Goal: Information Seeking & Learning: Understand process/instructions

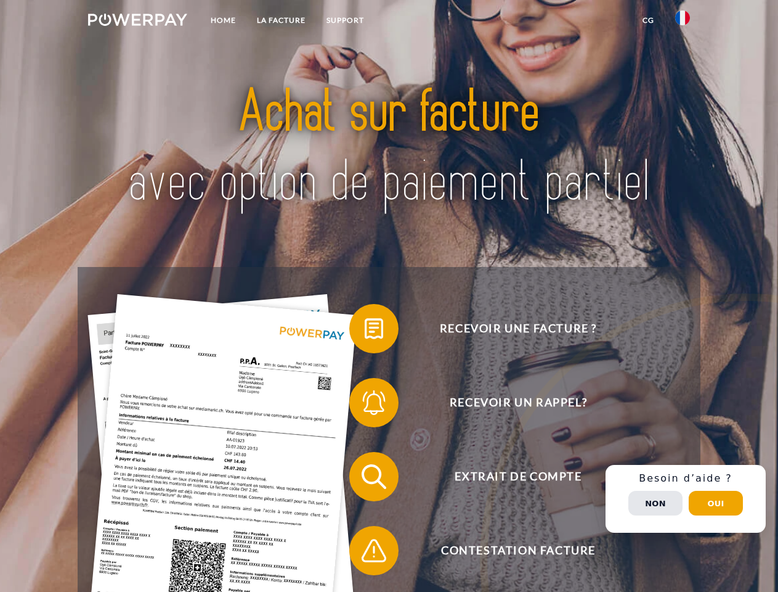
click at [137, 22] on img at bounding box center [137, 20] width 99 height 12
click at [683, 22] on img at bounding box center [682, 17] width 15 height 15
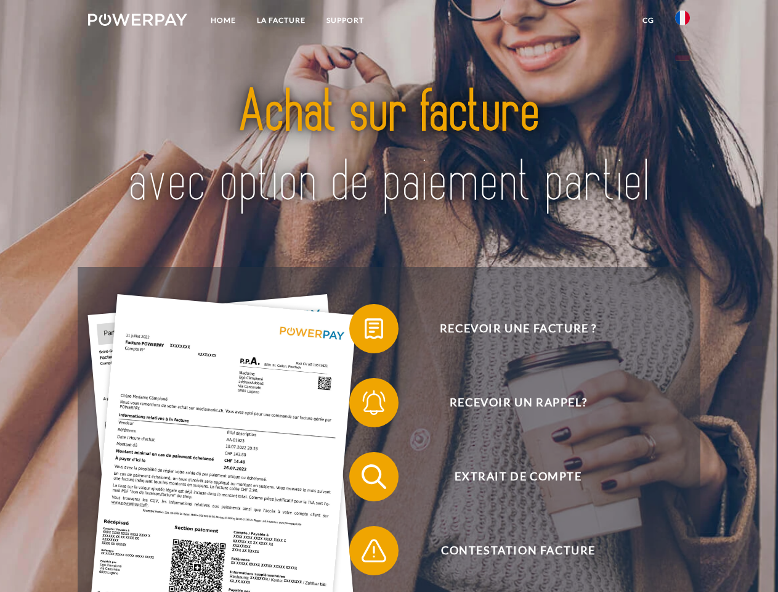
click at [648, 20] on link "CG" at bounding box center [648, 20] width 33 height 22
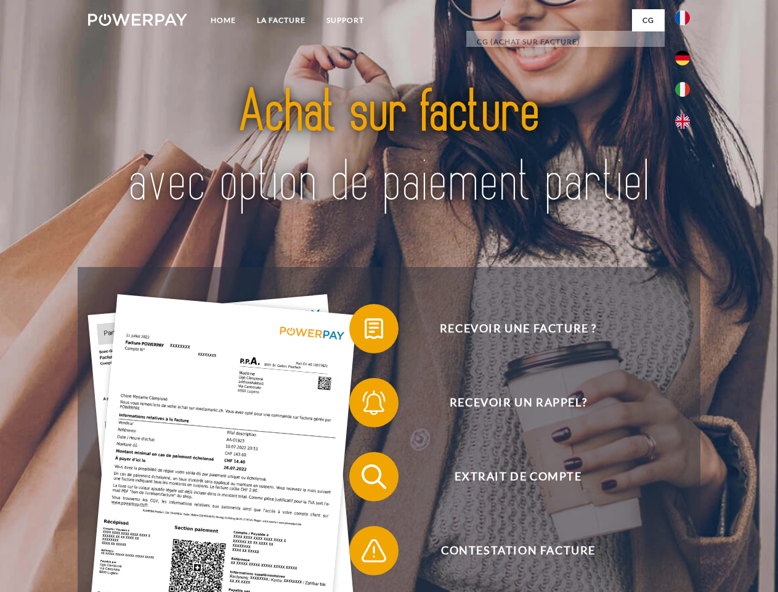
click at [365, 331] on span at bounding box center [356, 329] width 62 height 62
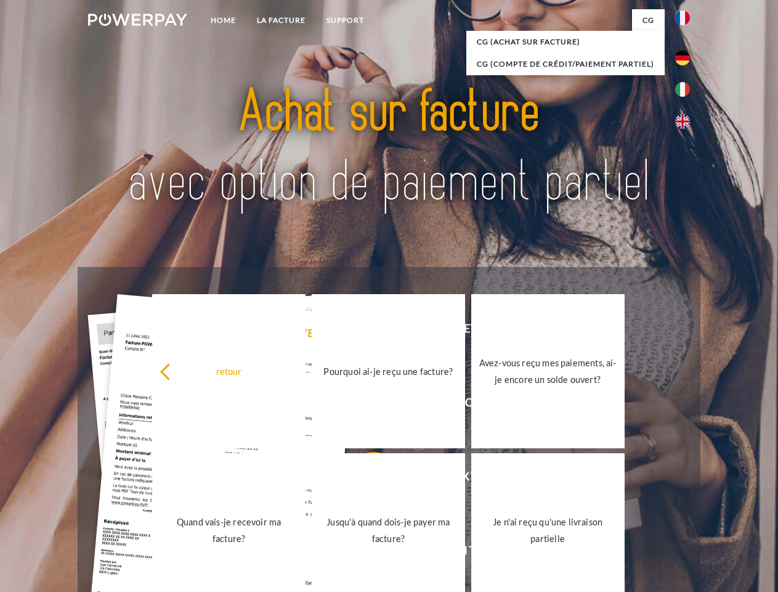
click at [365, 405] on div "retour Pourquoi ai-je reçu une facture? Avez-vous reçu mes paiements, ai-je enc…" at bounding box center [389, 450] width 498 height 318
click at [365, 479] on link "Jusqu'à quand dois-je payer ma facture?" at bounding box center [388, 530] width 153 height 154
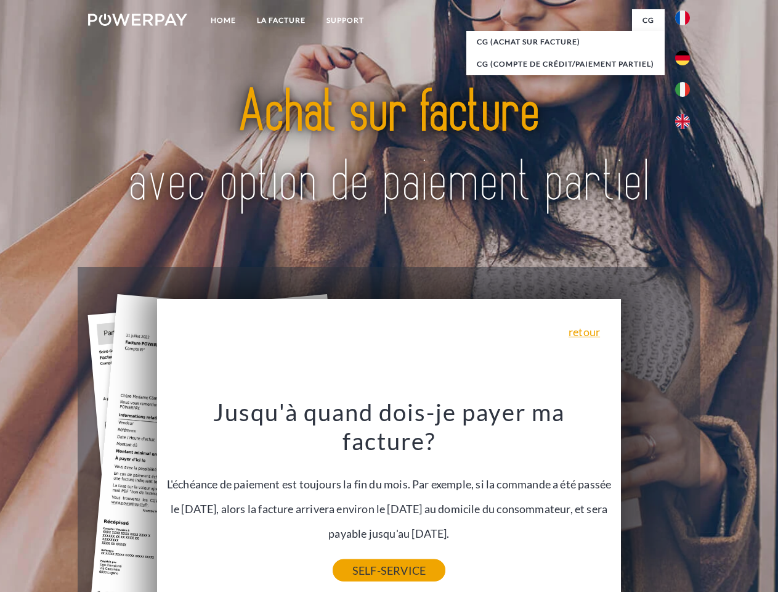
click at [365, 559] on link "SELF-SERVICE" at bounding box center [389, 570] width 113 height 22
click at [686, 499] on div "Recevoir une facture ? Recevoir un rappel? Extrait de compte retour" at bounding box center [389, 513] width 622 height 493
click at [656, 501] on span "Extrait de compte" at bounding box center [518, 476] width 302 height 49
click at [716, 503] on header "Home LA FACTURE Support" at bounding box center [389, 425] width 778 height 851
